Goal: Navigation & Orientation: Find specific page/section

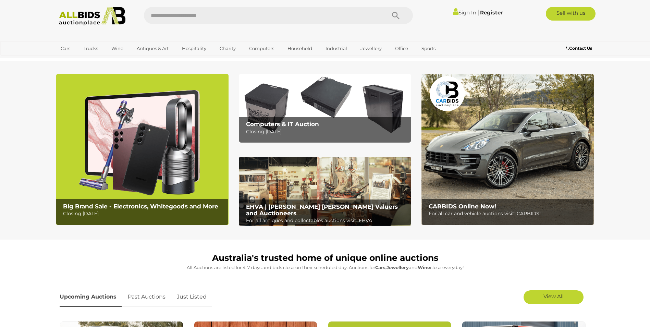
click at [311, 105] on img at bounding box center [325, 108] width 172 height 69
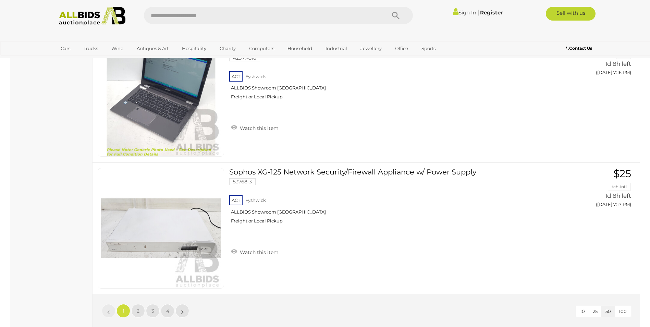
scroll to position [6547, 0]
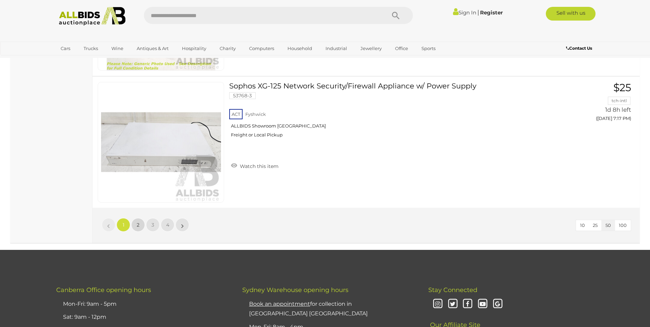
click at [139, 224] on span "2" at bounding box center [138, 225] width 3 height 6
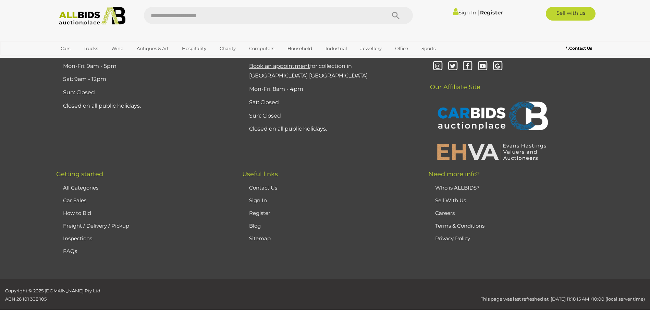
scroll to position [88, 0]
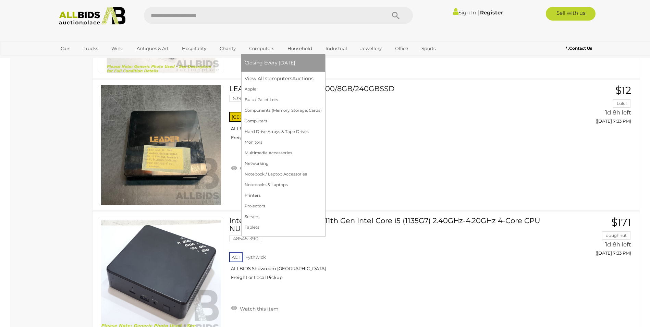
scroll to position [2453, 0]
click at [264, 109] on link "Components (Memory, Storage, Cards)" at bounding box center [285, 110] width 80 height 11
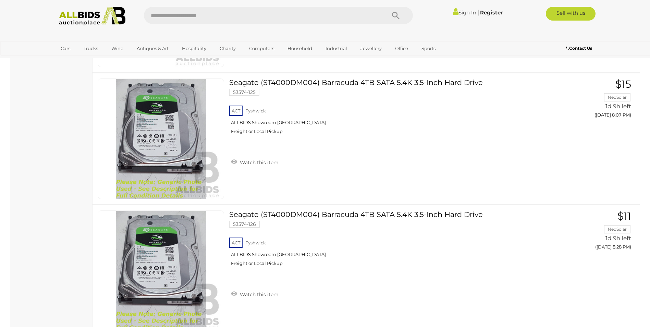
scroll to position [1474, 0]
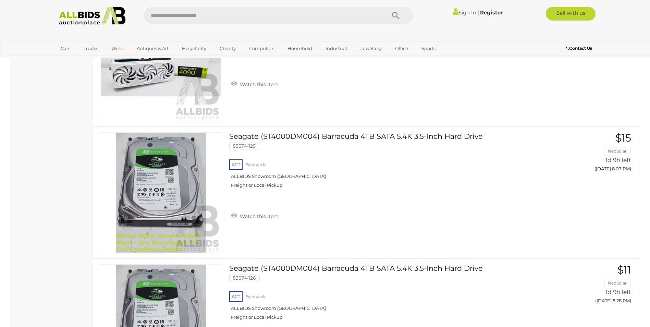
click at [188, 16] on input "text" at bounding box center [261, 15] width 235 height 17
type input "****"
click at [395, 16] on icon "Search" at bounding box center [396, 16] width 8 height 10
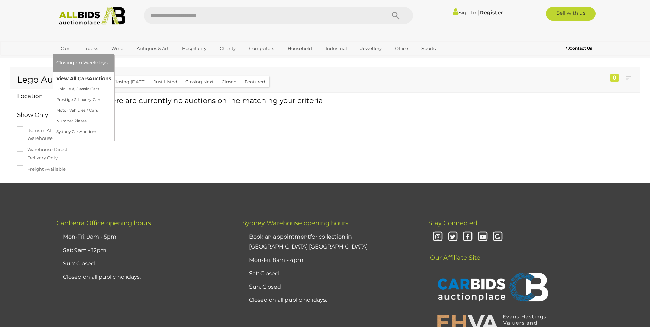
click at [70, 77] on link "View All Cars Auctions" at bounding box center [83, 78] width 55 height 11
